Goal: Task Accomplishment & Management: Use online tool/utility

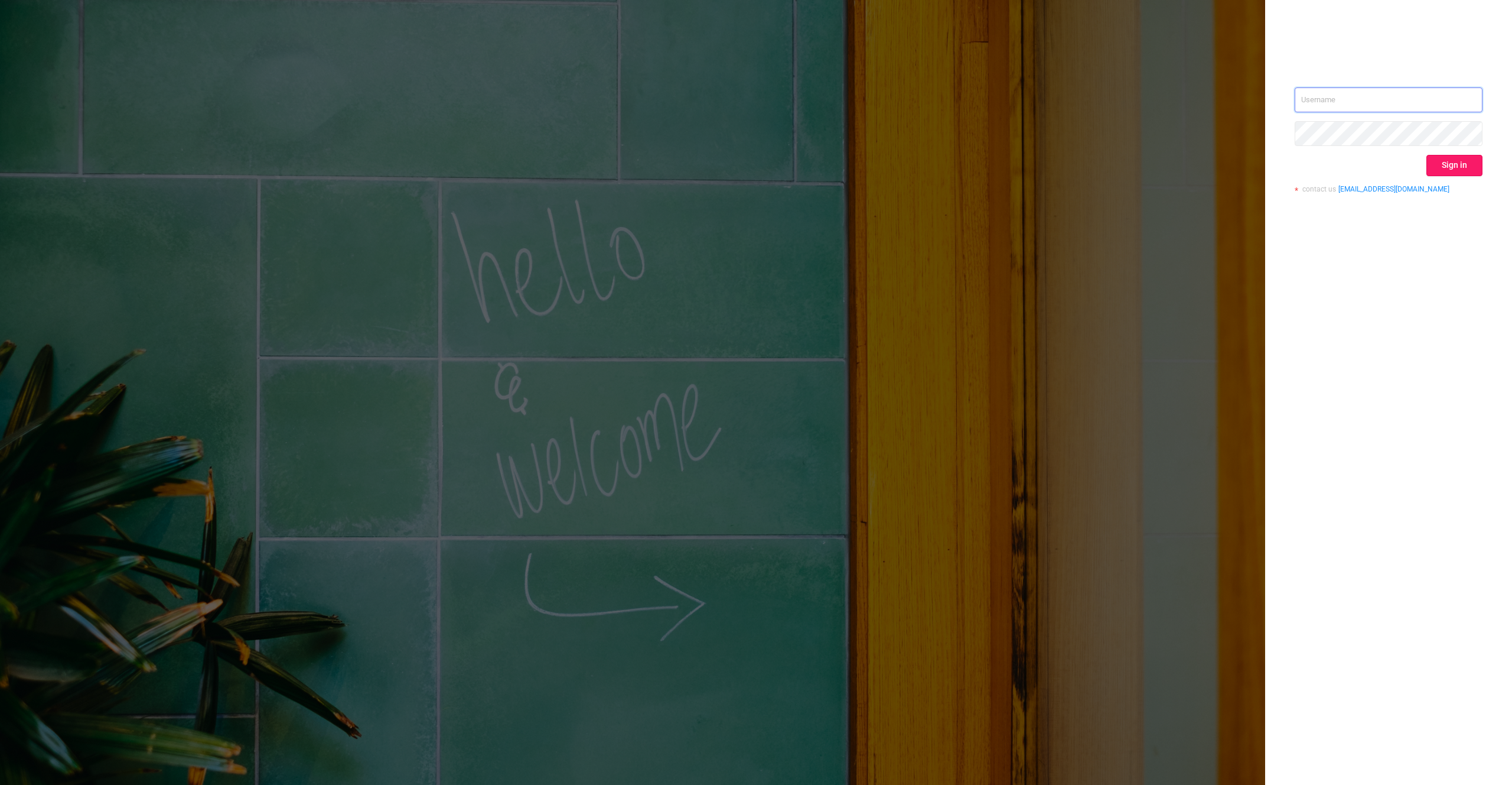
type input "[PERSON_NAME][EMAIL_ADDRESS][DOMAIN_NAME]"
click at [1465, 161] on button "Sign in" at bounding box center [1454, 165] width 56 height 21
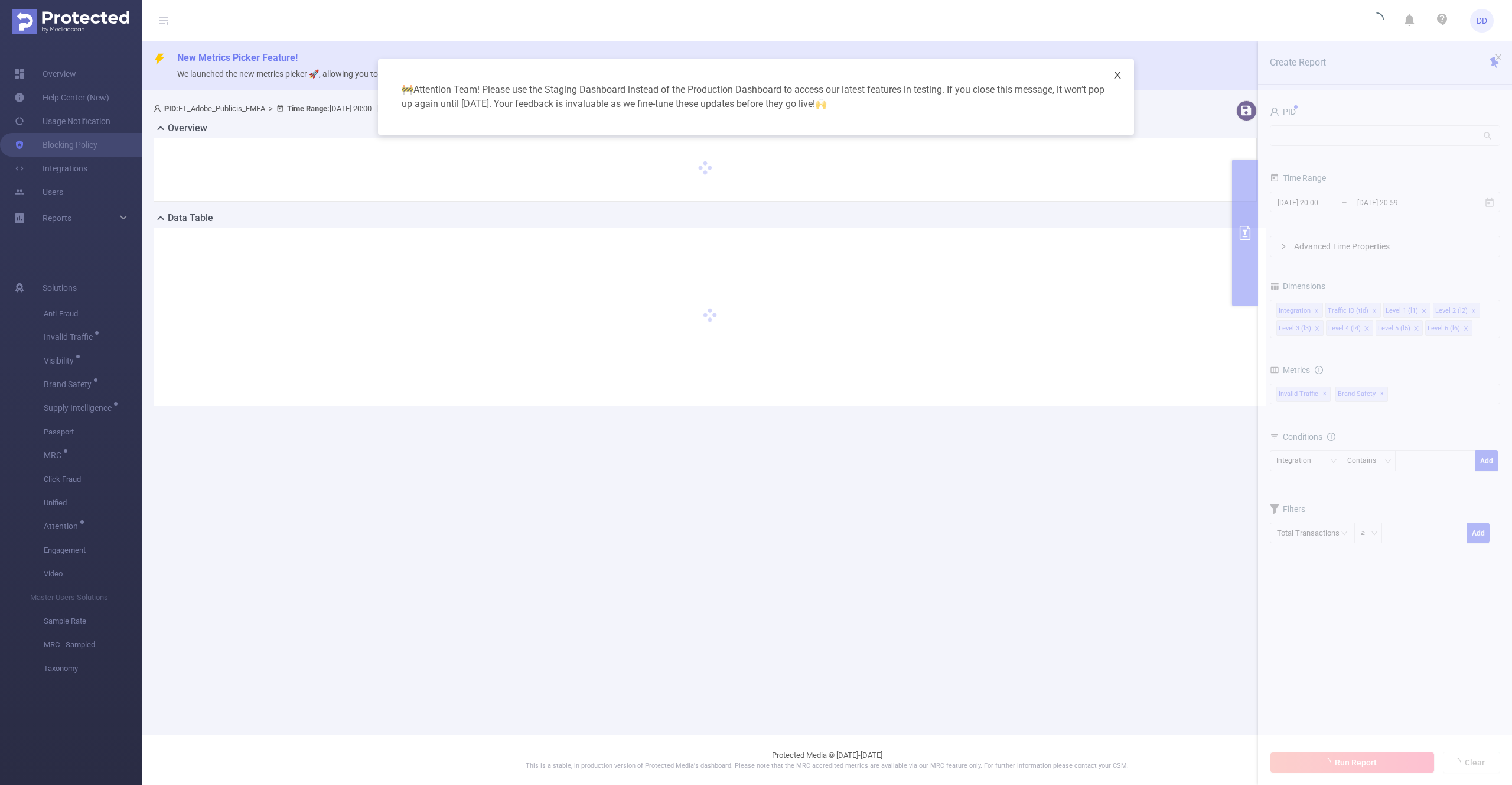
click at [1121, 76] on icon "icon: close" at bounding box center [1118, 75] width 10 height 10
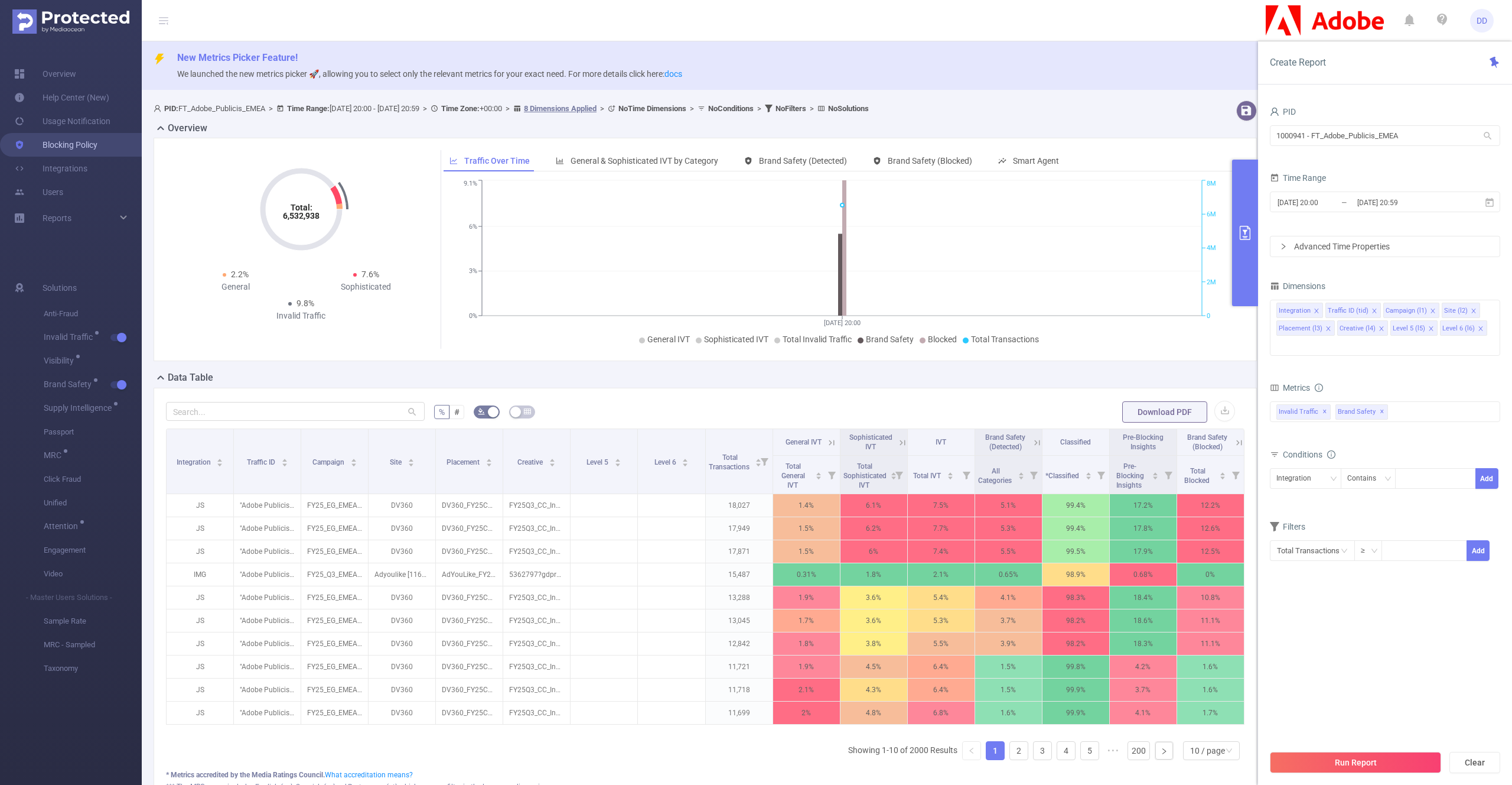
click at [52, 142] on link "Blocking Policy" at bounding box center [56, 144] width 84 height 23
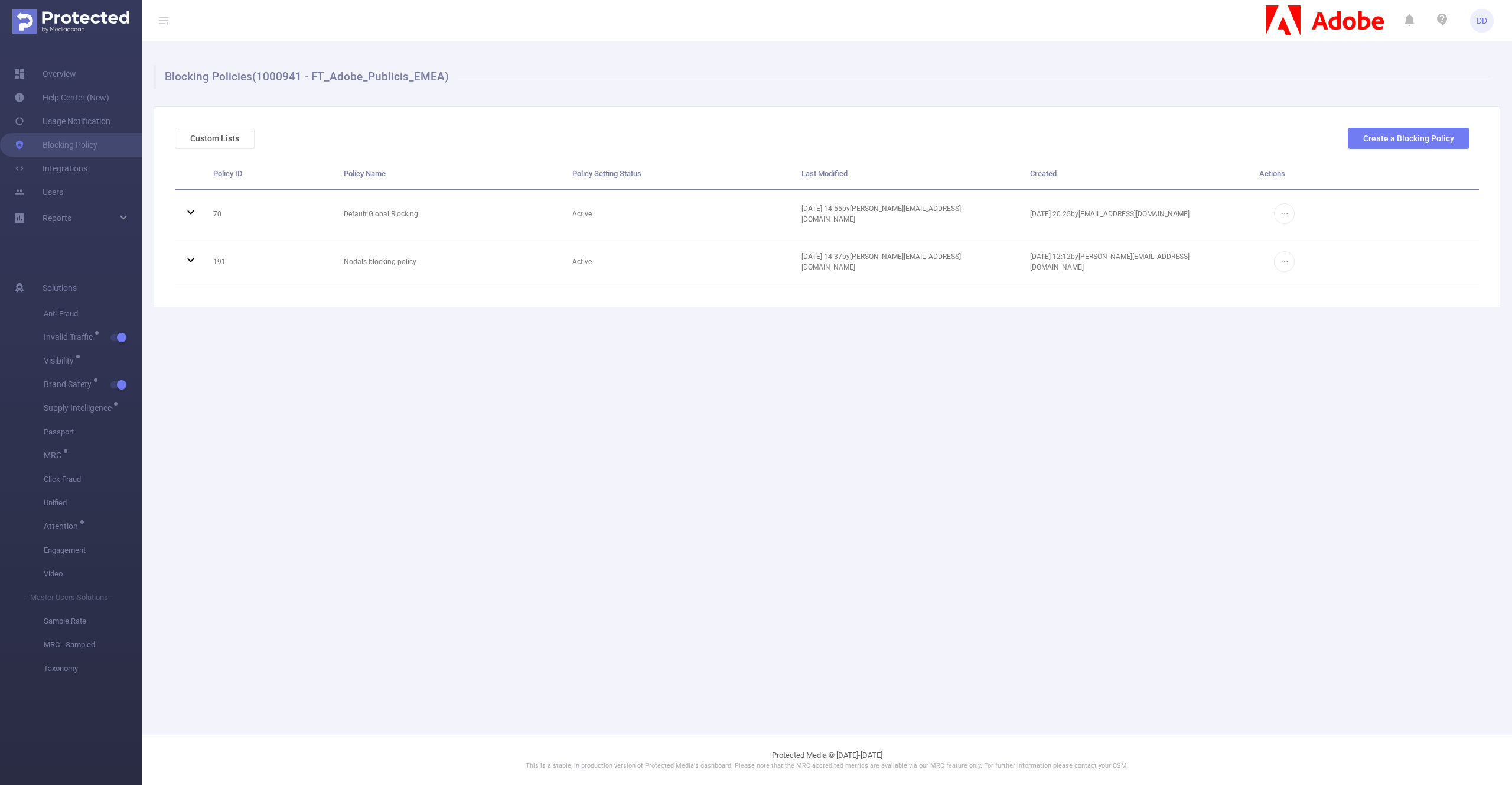
click at [275, 319] on div "Blocking Policies (1000941 - FT_Adobe_Publicis_EMEA) Custom Lists Create a Bloc…" at bounding box center [827, 186] width 1370 height 289
click at [1431, 136] on button "Create a Blocking Policy" at bounding box center [1409, 138] width 121 height 21
